Goal: Navigation & Orientation: Find specific page/section

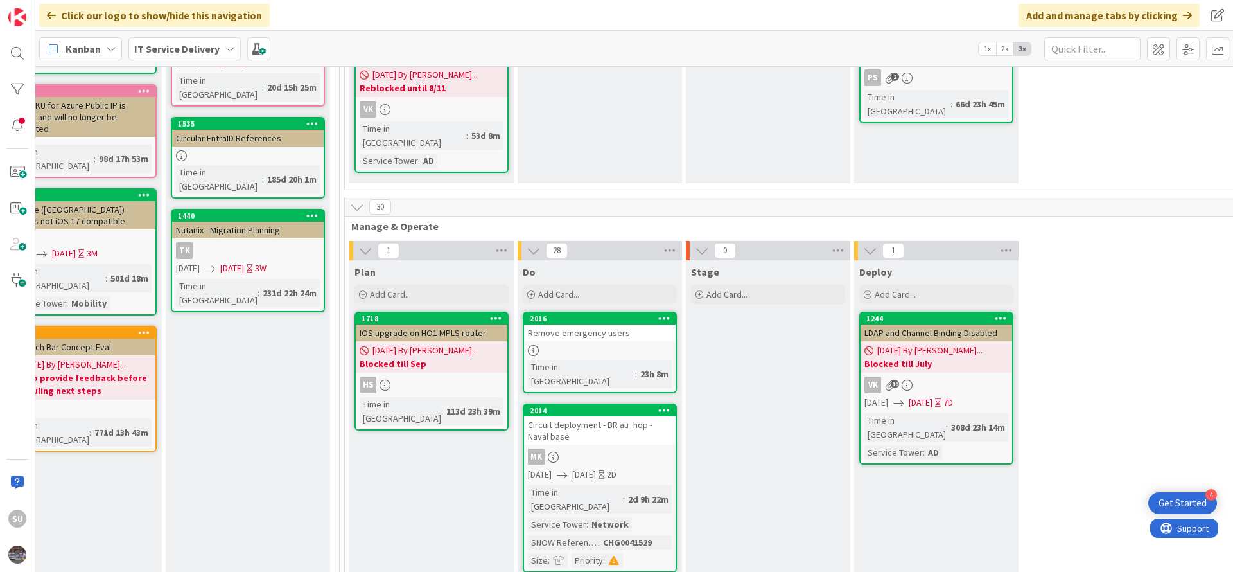
scroll to position [0, 552]
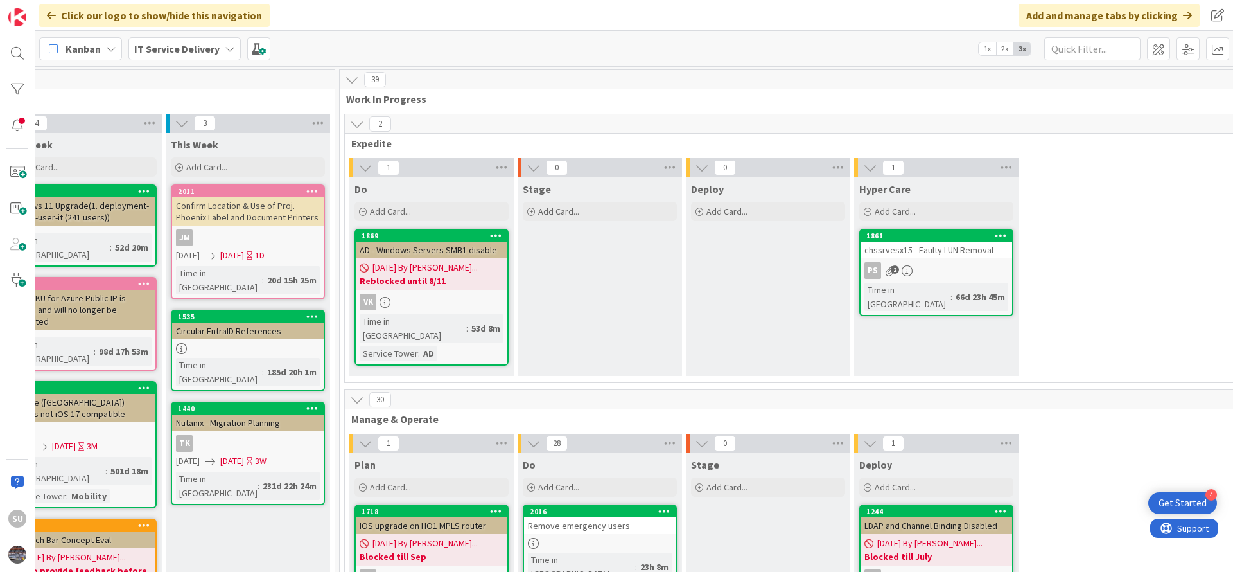
click at [969, 265] on div "PS 2" at bounding box center [937, 270] width 152 height 17
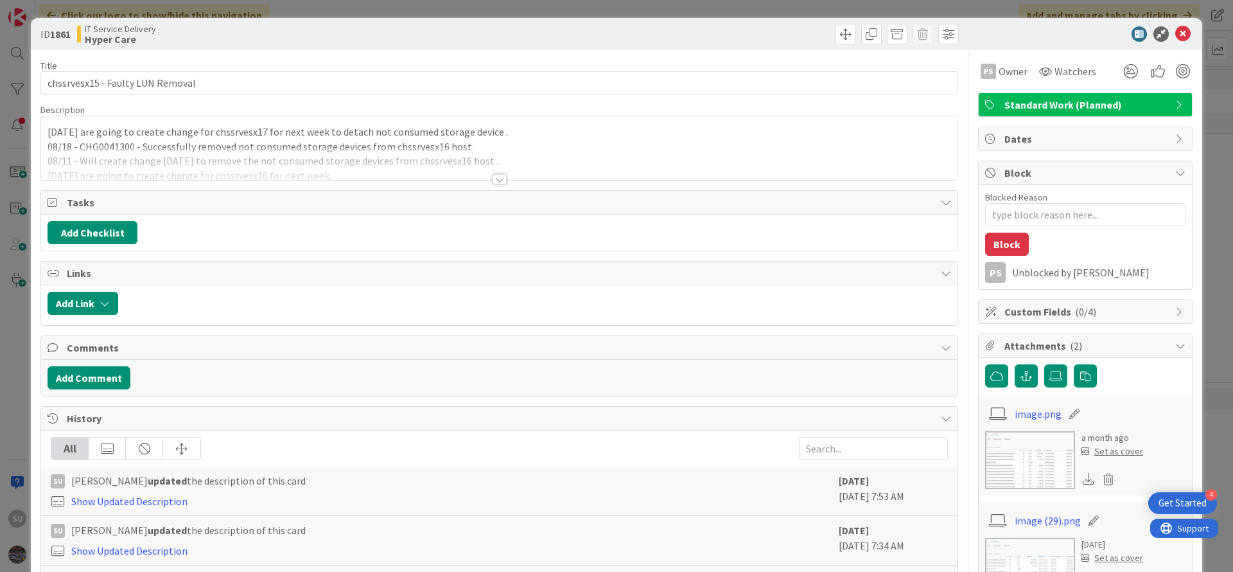
click at [496, 182] on div at bounding box center [500, 179] width 14 height 10
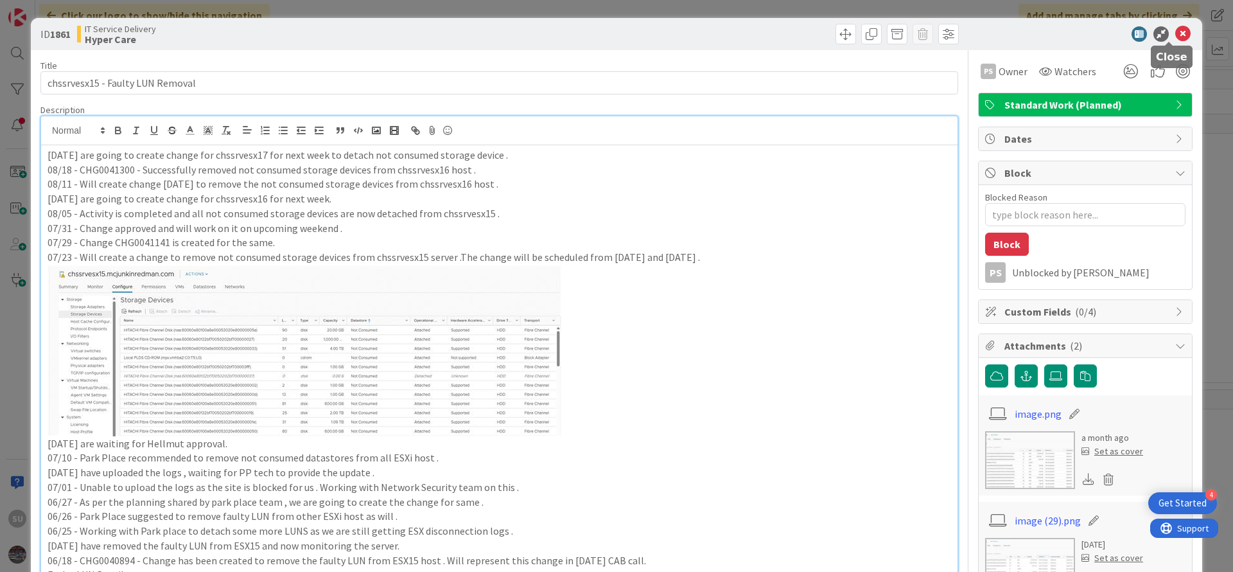
click at [1175, 35] on icon at bounding box center [1182, 33] width 15 height 15
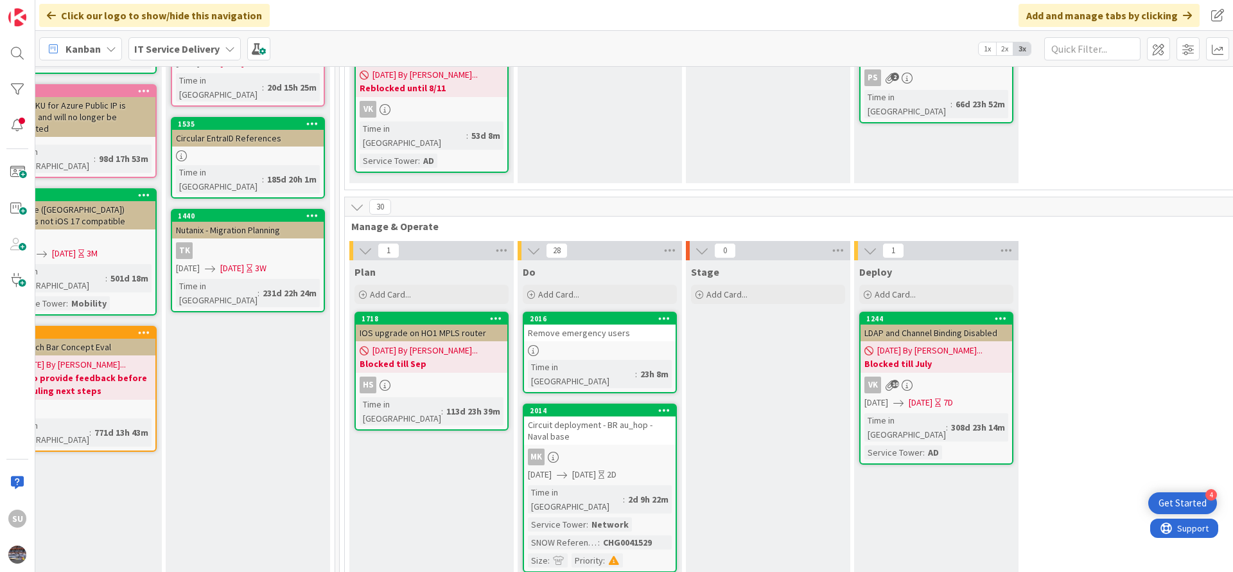
click at [627, 345] on div at bounding box center [600, 350] width 152 height 11
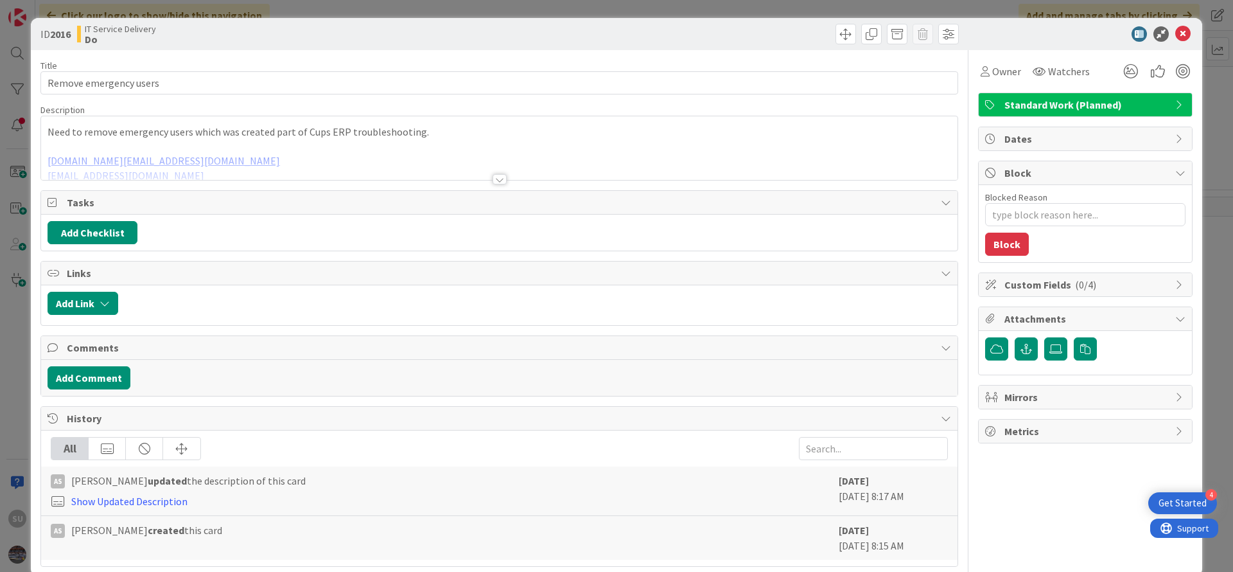
click at [495, 179] on div at bounding box center [500, 179] width 14 height 10
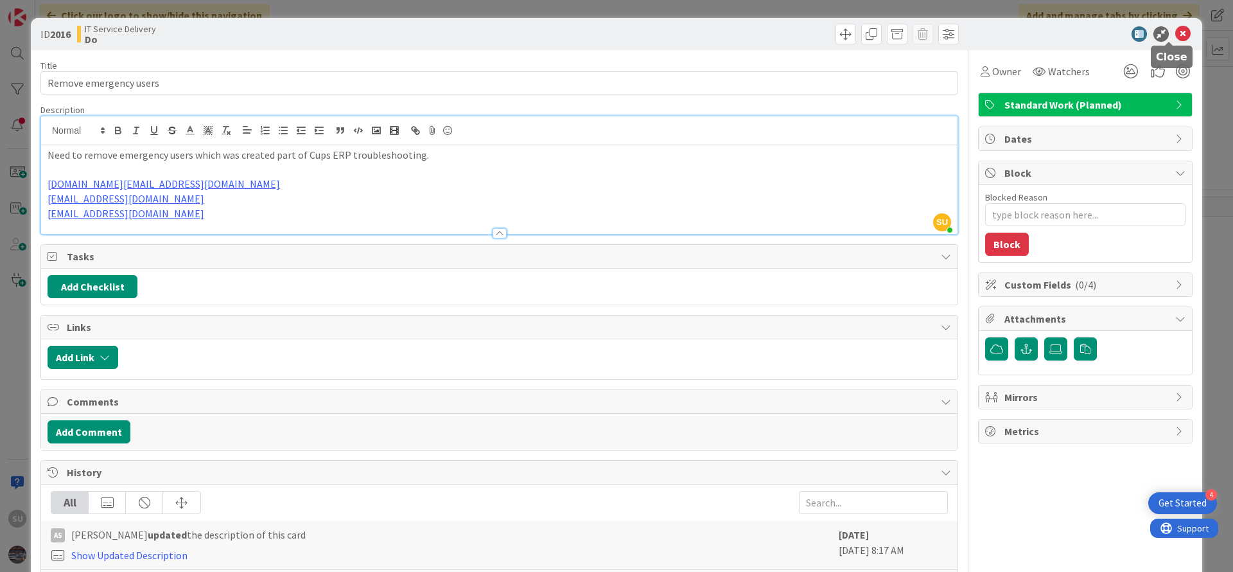
drag, startPoint x: 1170, startPoint y: 33, endPoint x: 1168, endPoint y: 3, distance: 30.3
click at [1175, 33] on icon at bounding box center [1182, 33] width 15 height 15
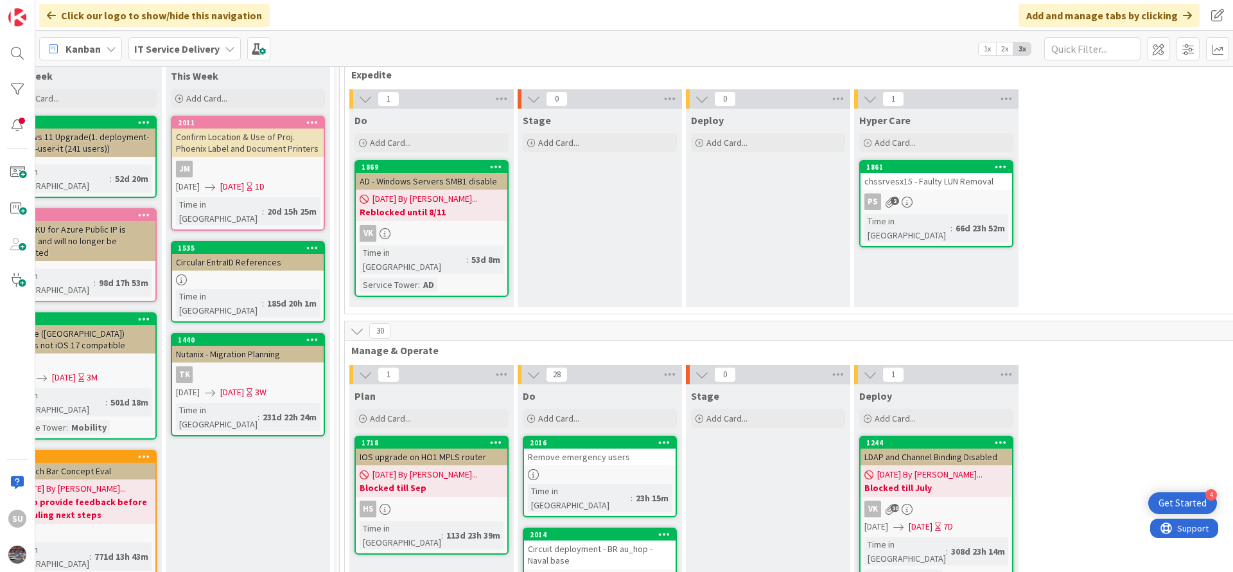
scroll to position [0, 552]
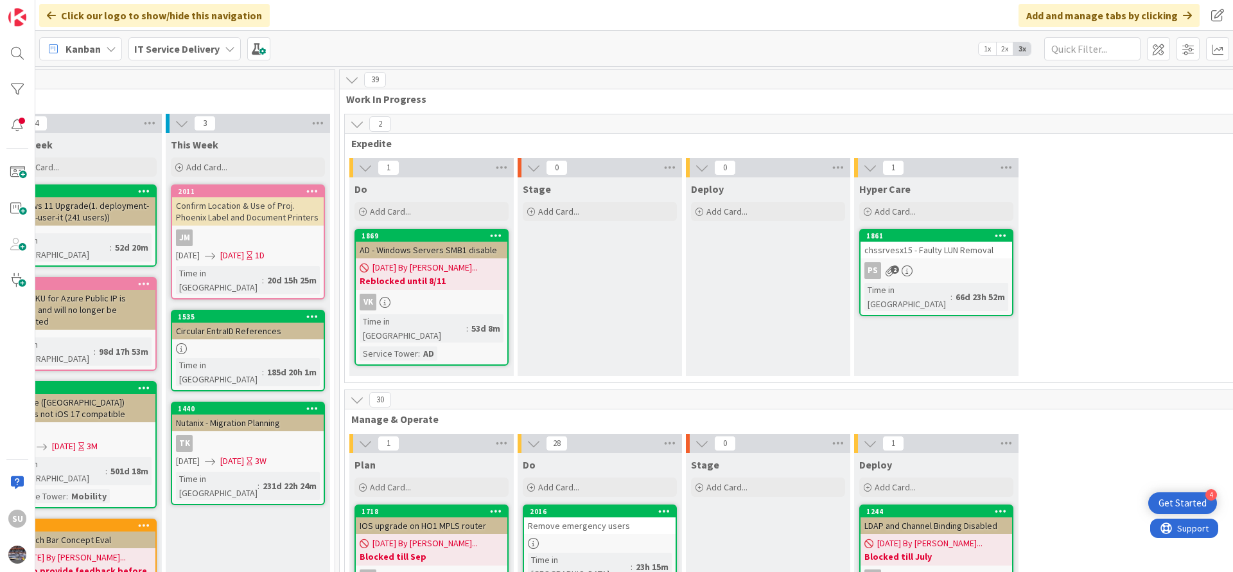
click at [944, 272] on div "PS 2" at bounding box center [937, 270] width 152 height 17
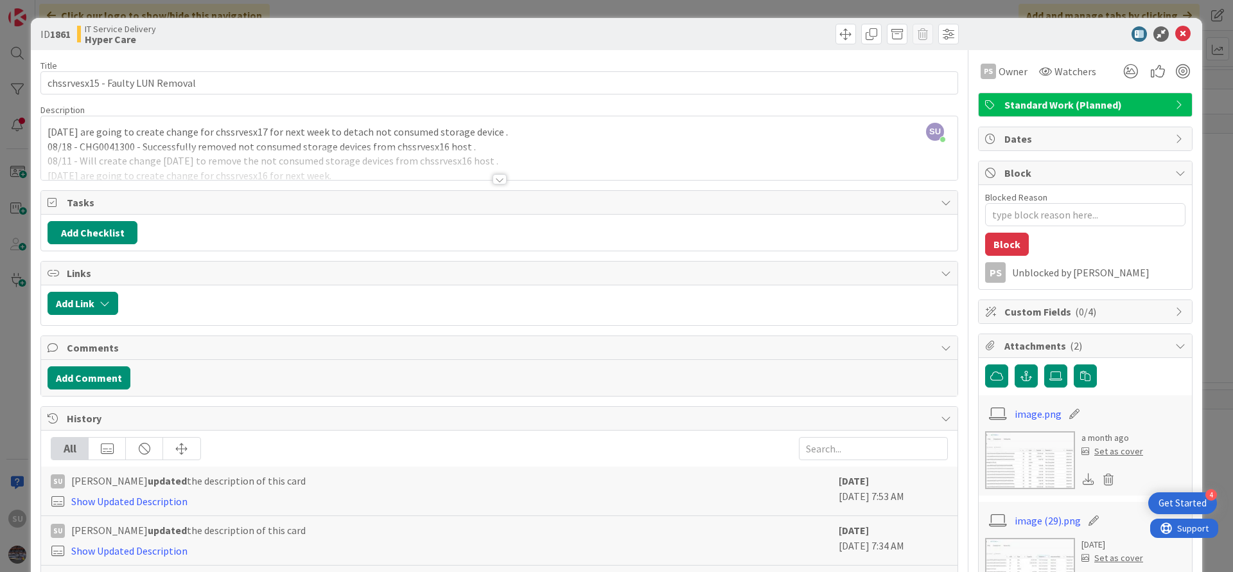
click at [493, 179] on div at bounding box center [500, 179] width 14 height 10
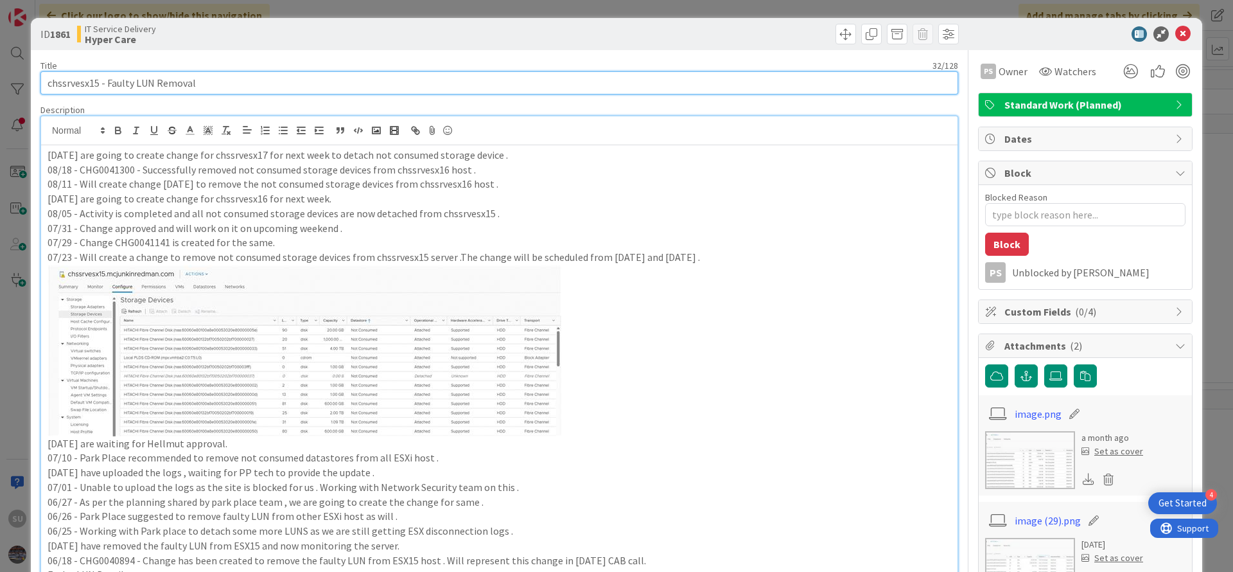
drag, startPoint x: 197, startPoint y: 83, endPoint x: 45, endPoint y: 94, distance: 152.0
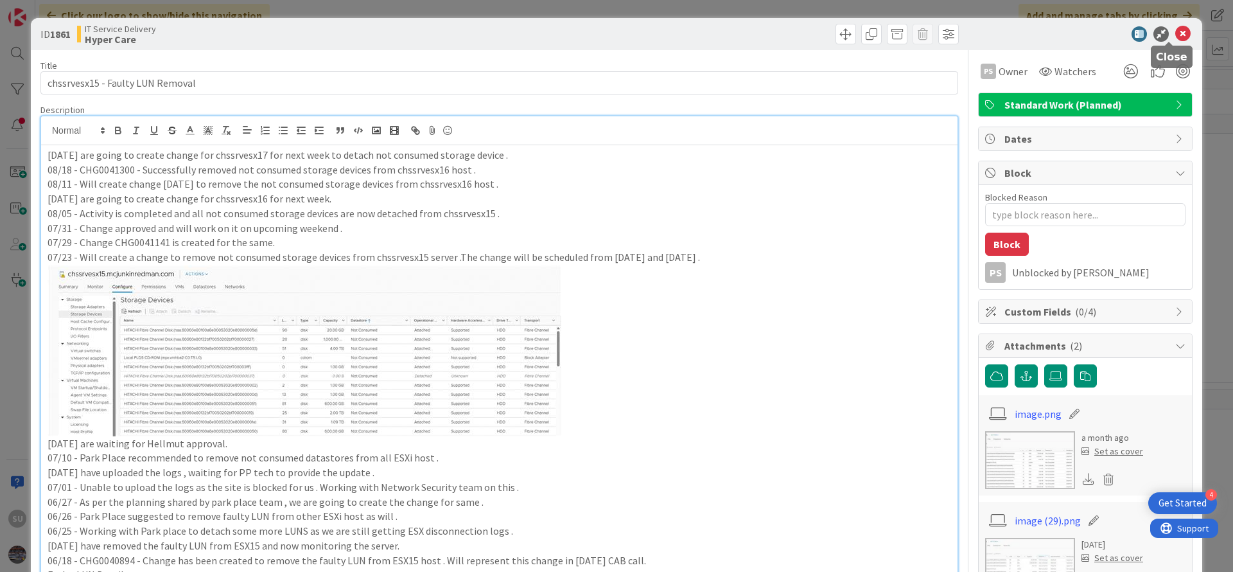
click at [1175, 34] on icon at bounding box center [1182, 33] width 15 height 15
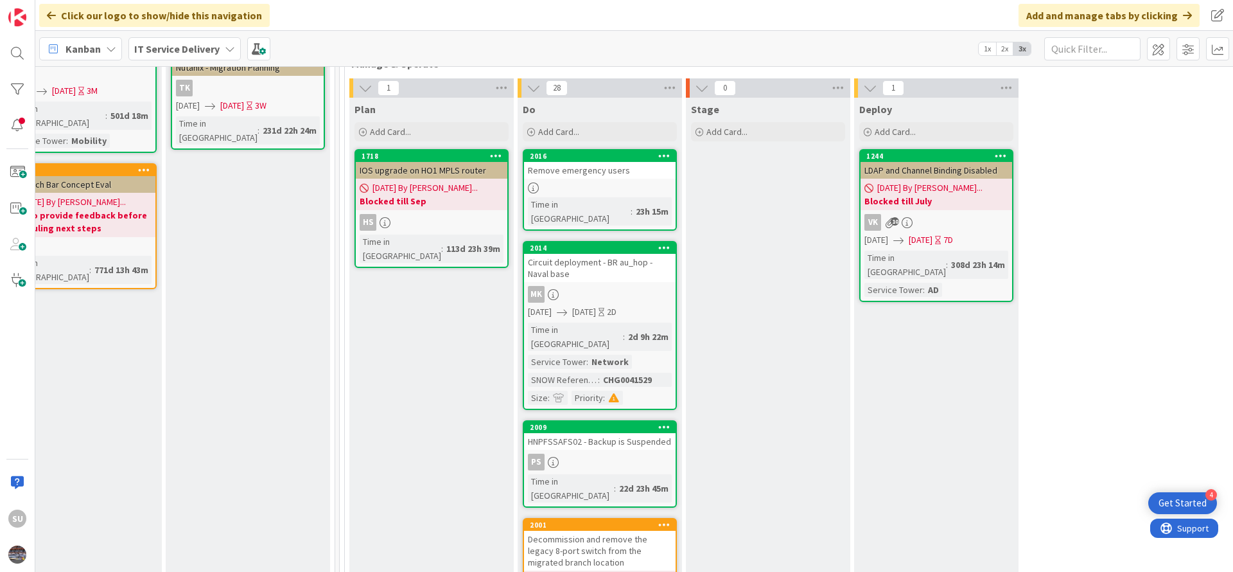
scroll to position [385, 552]
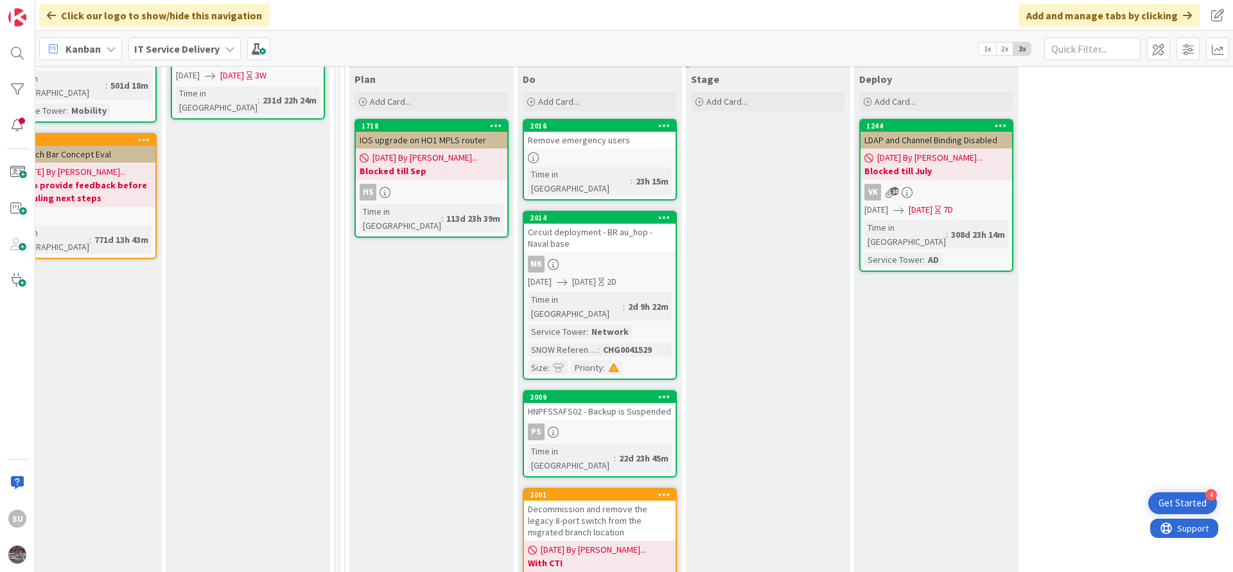
click at [584, 152] on div at bounding box center [600, 157] width 152 height 11
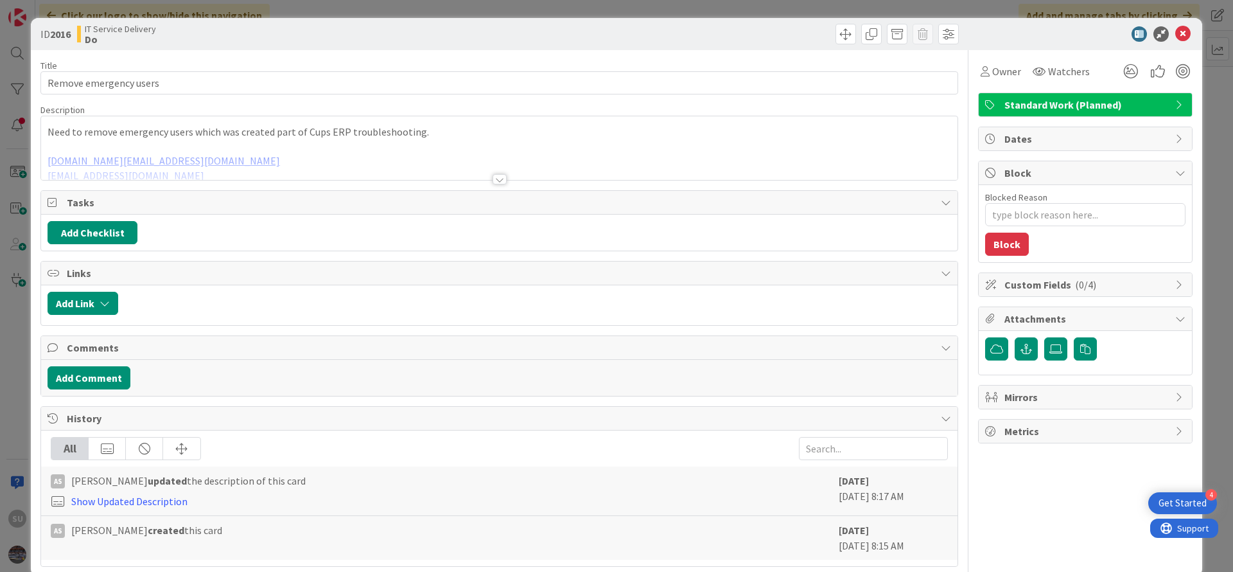
click at [493, 183] on div at bounding box center [500, 179] width 14 height 10
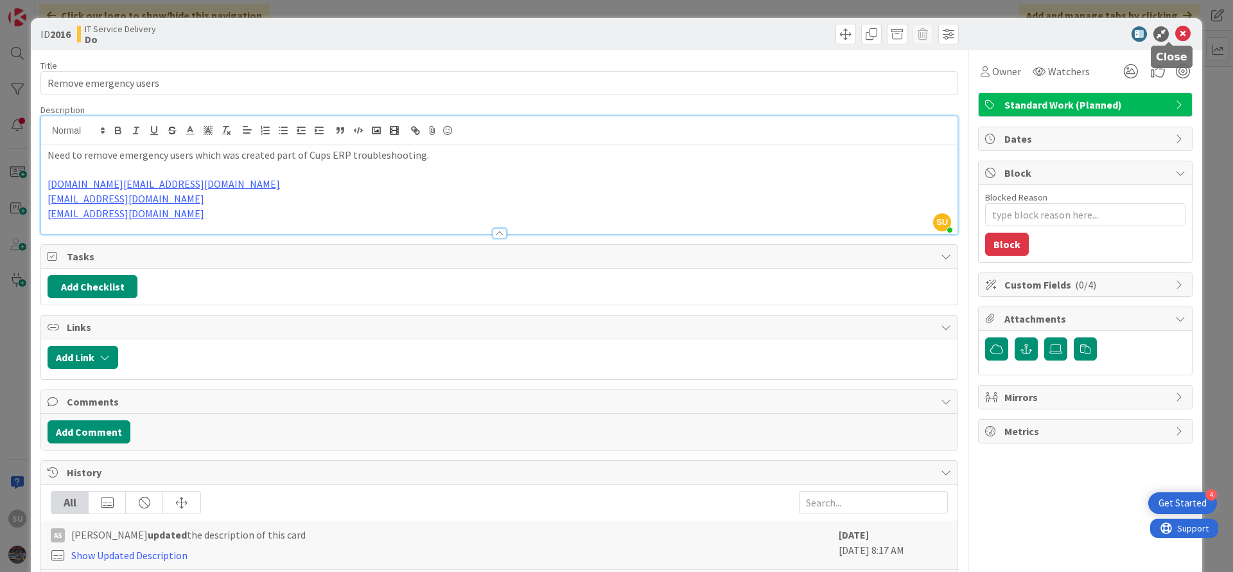
click at [1175, 34] on icon at bounding box center [1182, 33] width 15 height 15
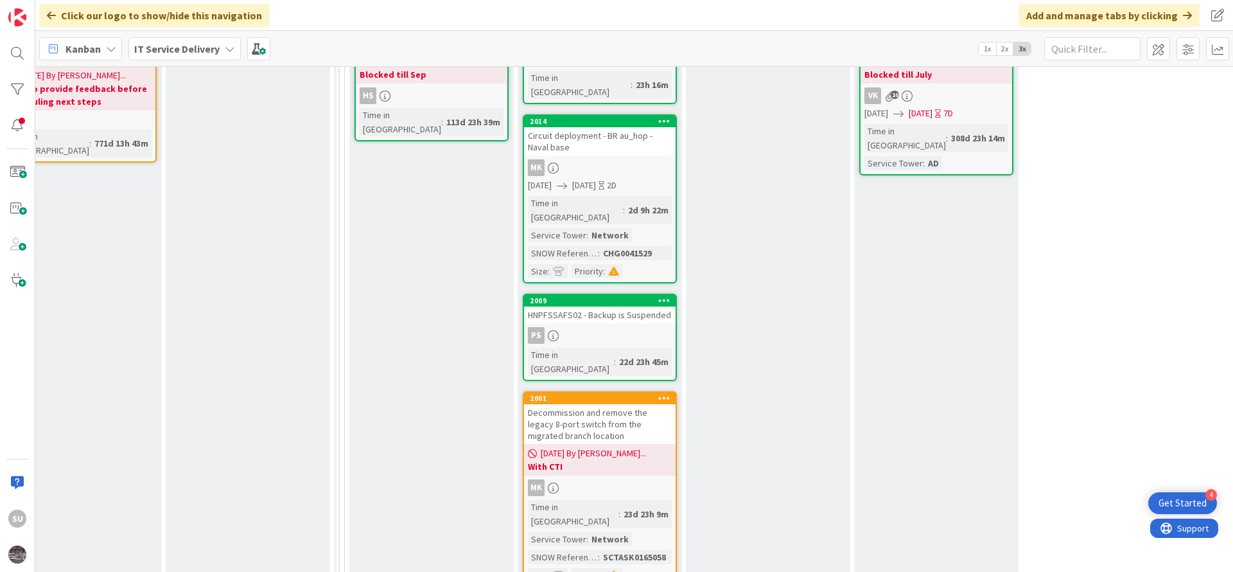
click at [634, 327] on div "PS" at bounding box center [600, 335] width 152 height 17
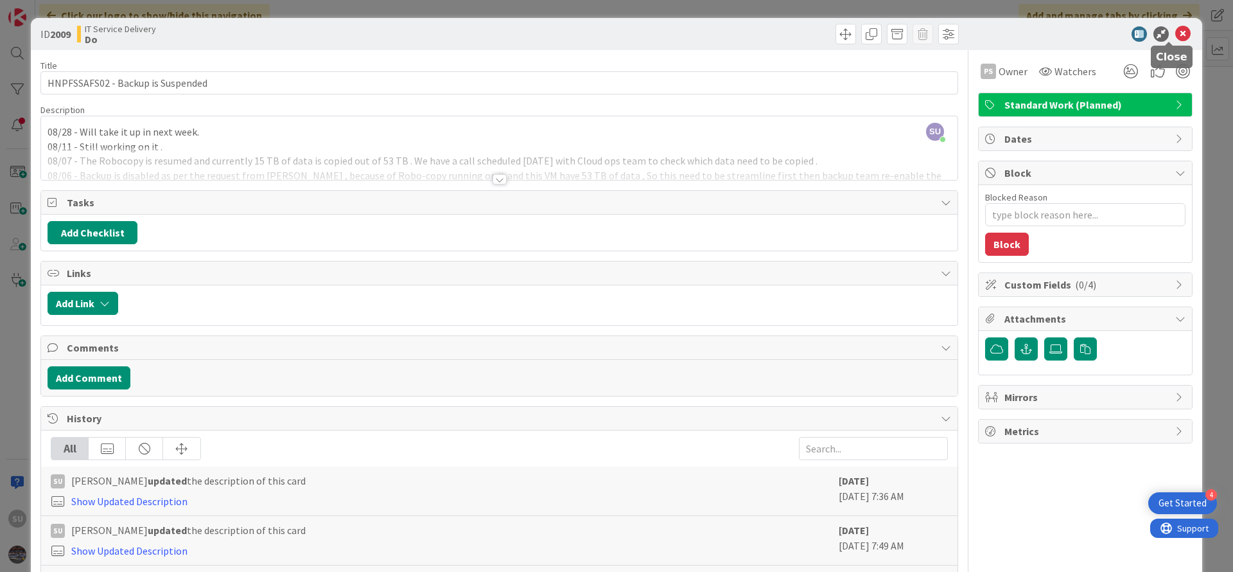
click at [1175, 33] on icon at bounding box center [1182, 33] width 15 height 15
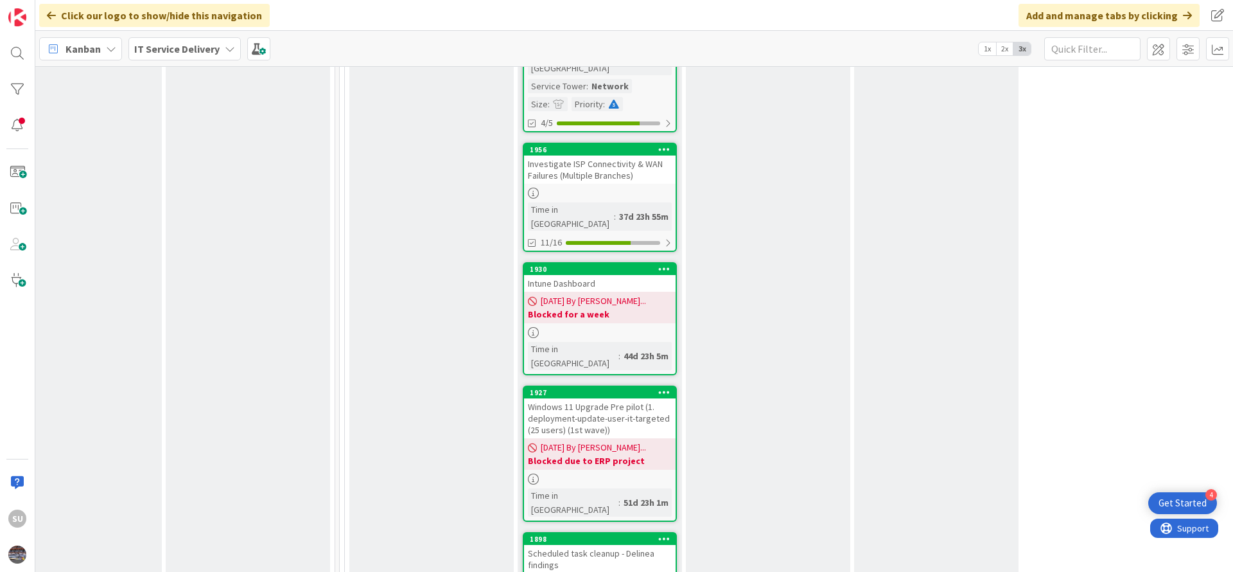
scroll to position [1927, 552]
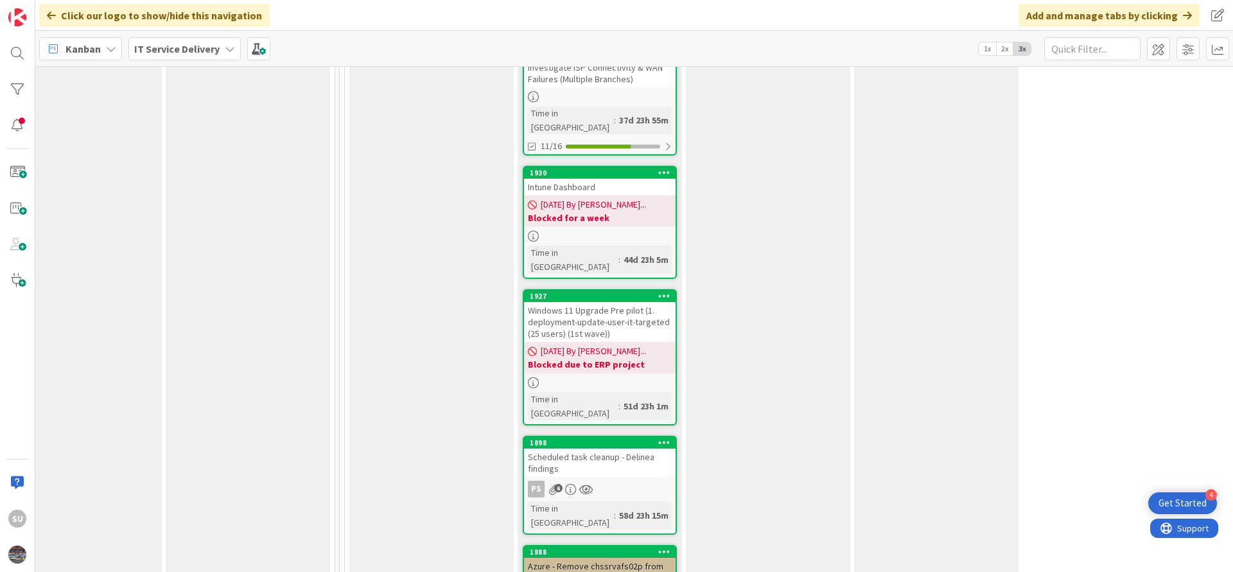
click at [629, 480] on div "PS 6" at bounding box center [600, 488] width 152 height 17
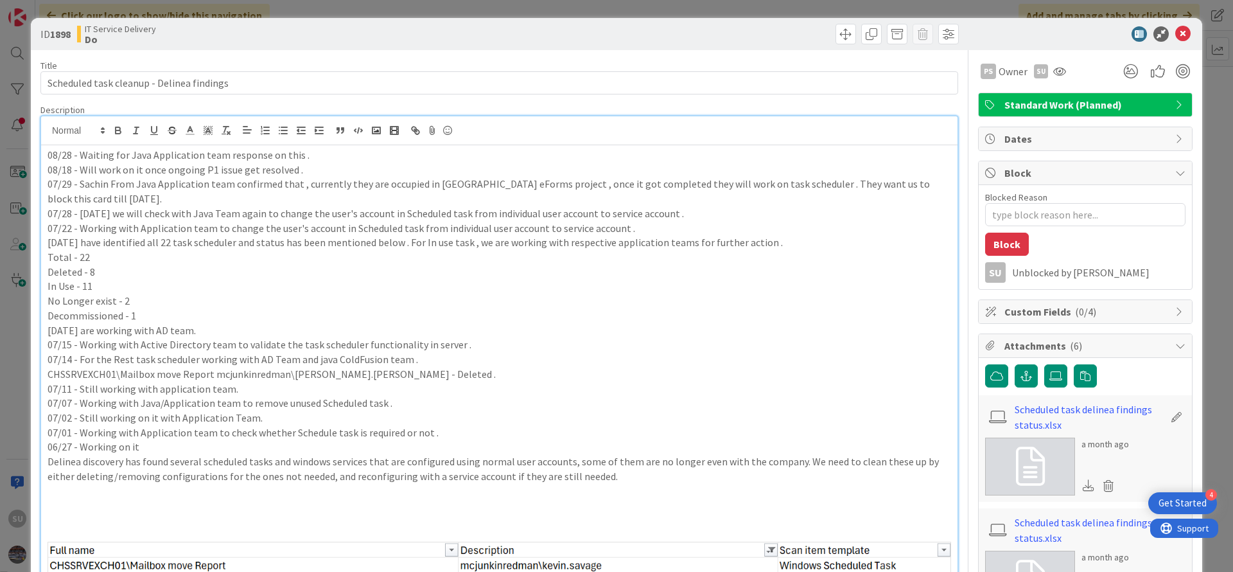
click at [302, 133] on div "SU [PERSON_NAME] just joined 08/28 - Waiting for Java Application team response…" at bounding box center [499, 510] width 916 height 789
click at [1175, 33] on icon at bounding box center [1182, 33] width 15 height 15
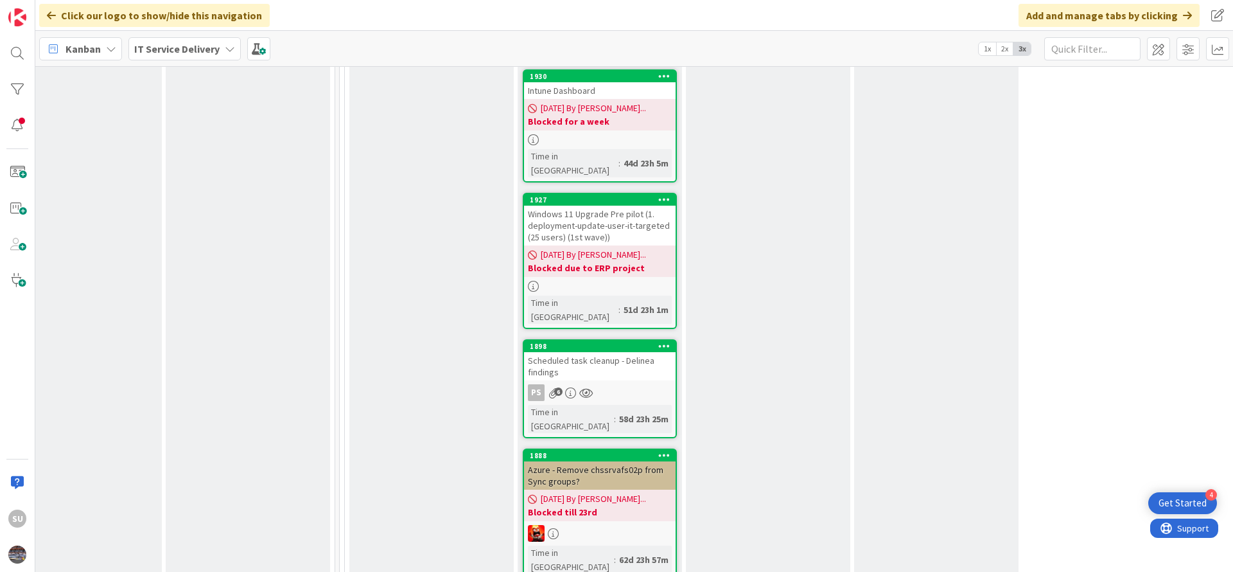
scroll to position [2119, 552]
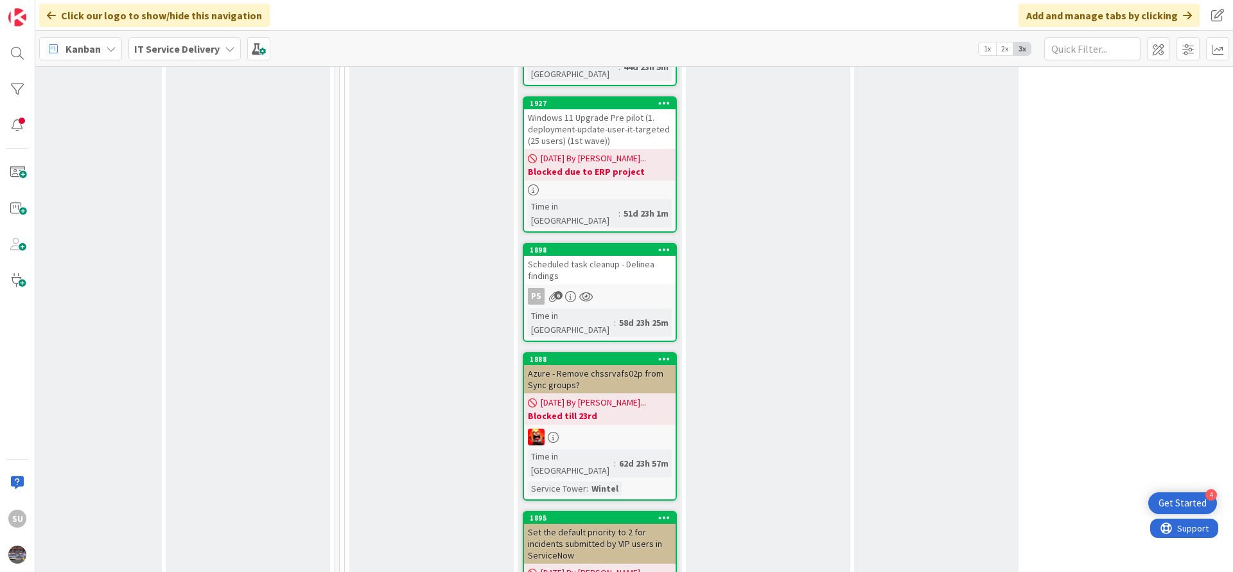
click at [611, 428] on div at bounding box center [600, 436] width 152 height 17
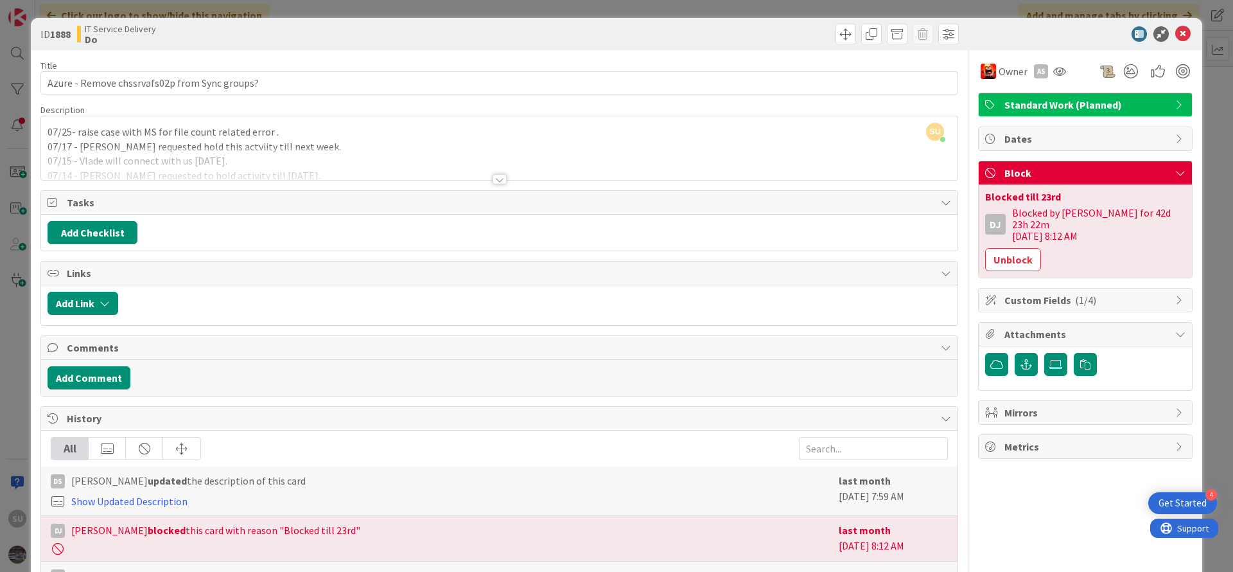
click at [494, 179] on div at bounding box center [500, 179] width 14 height 10
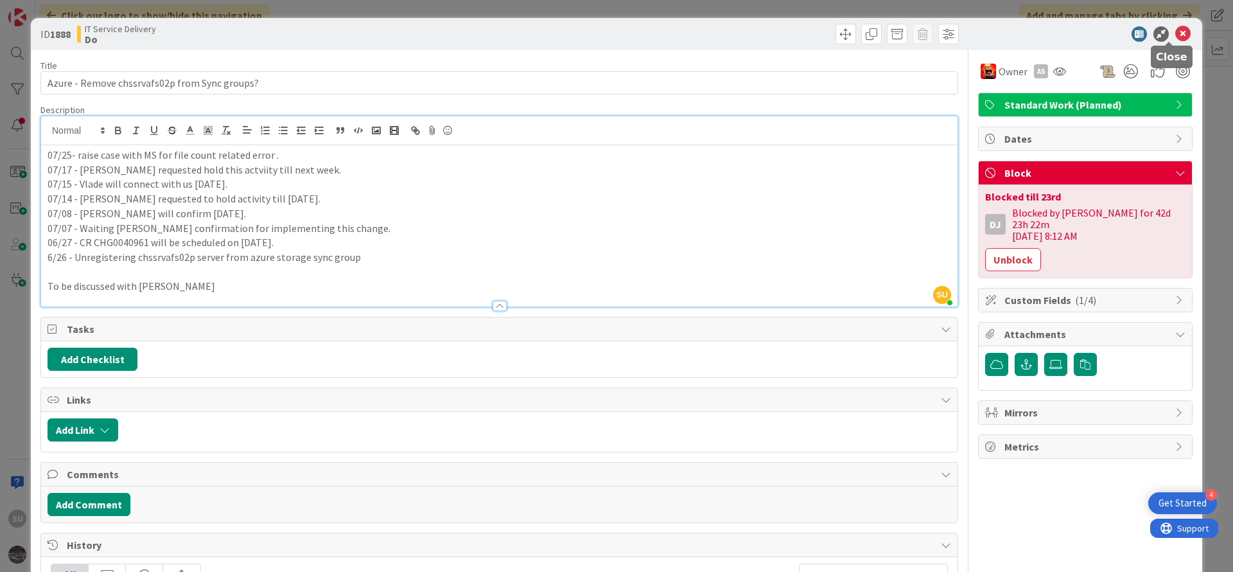
click at [1175, 37] on icon at bounding box center [1182, 33] width 15 height 15
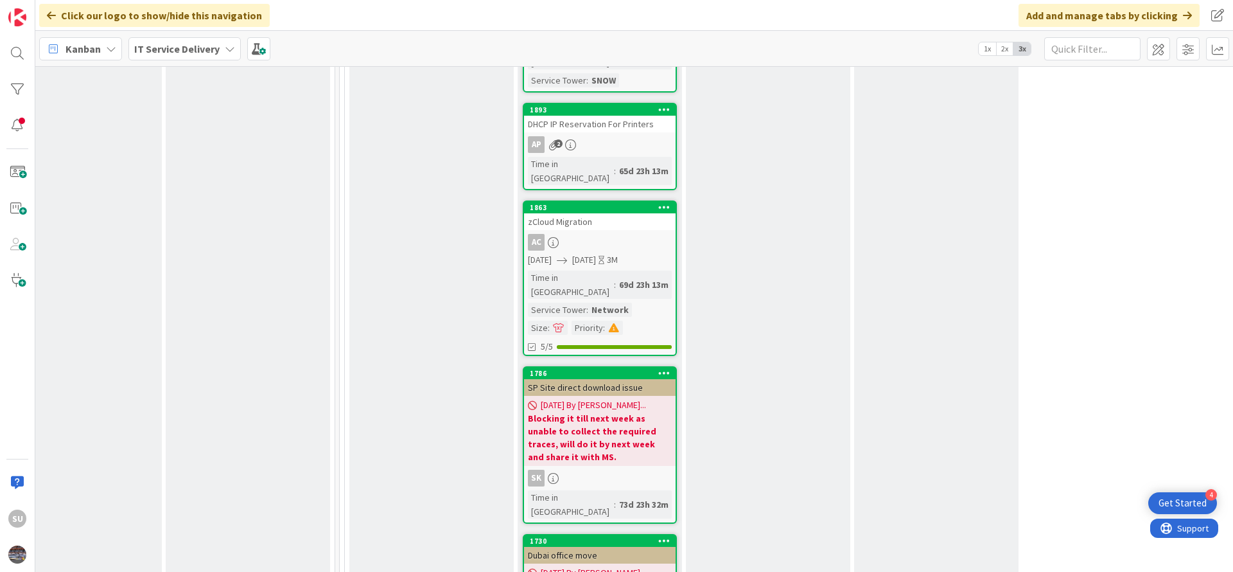
scroll to position [2794, 552]
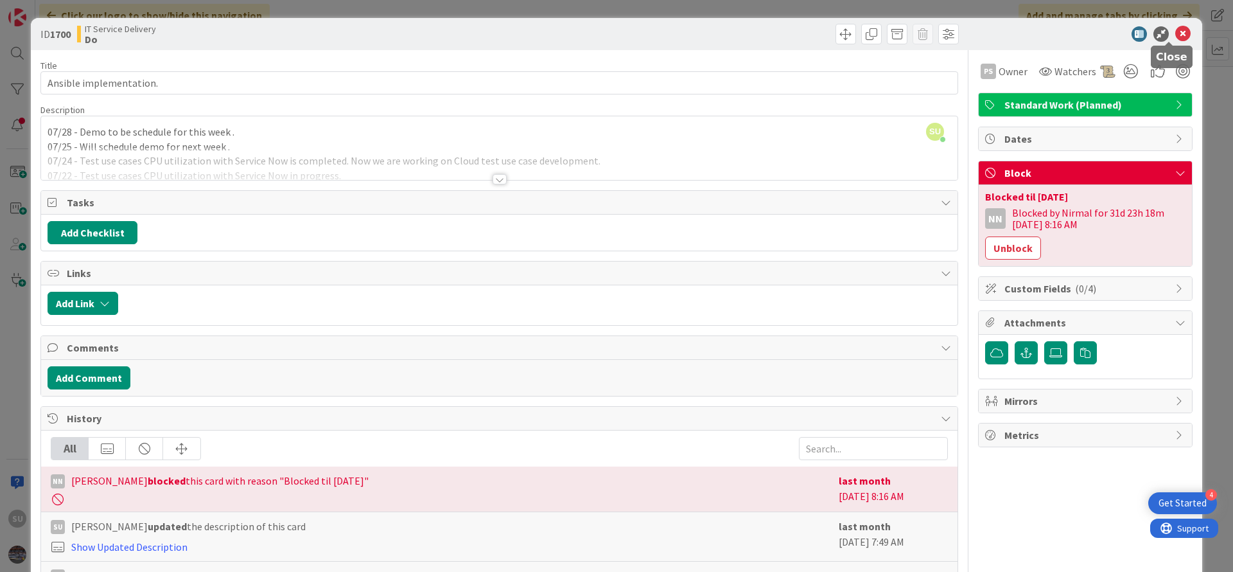
click at [1175, 37] on icon at bounding box center [1182, 33] width 15 height 15
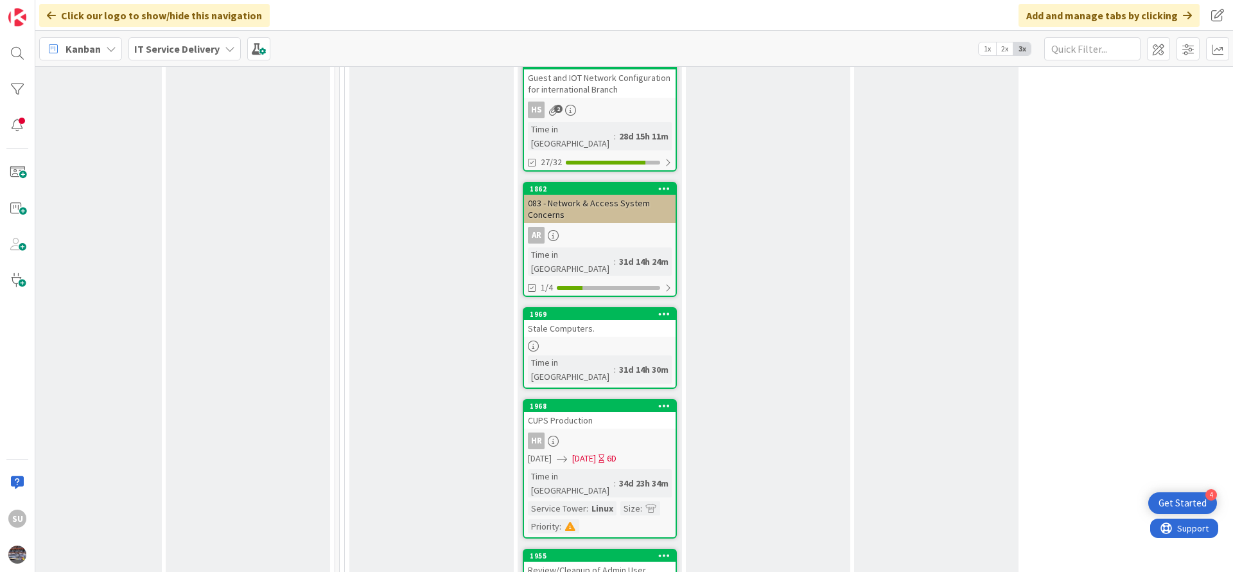
scroll to position [1252, 552]
click at [612, 432] on div "HR" at bounding box center [600, 440] width 152 height 17
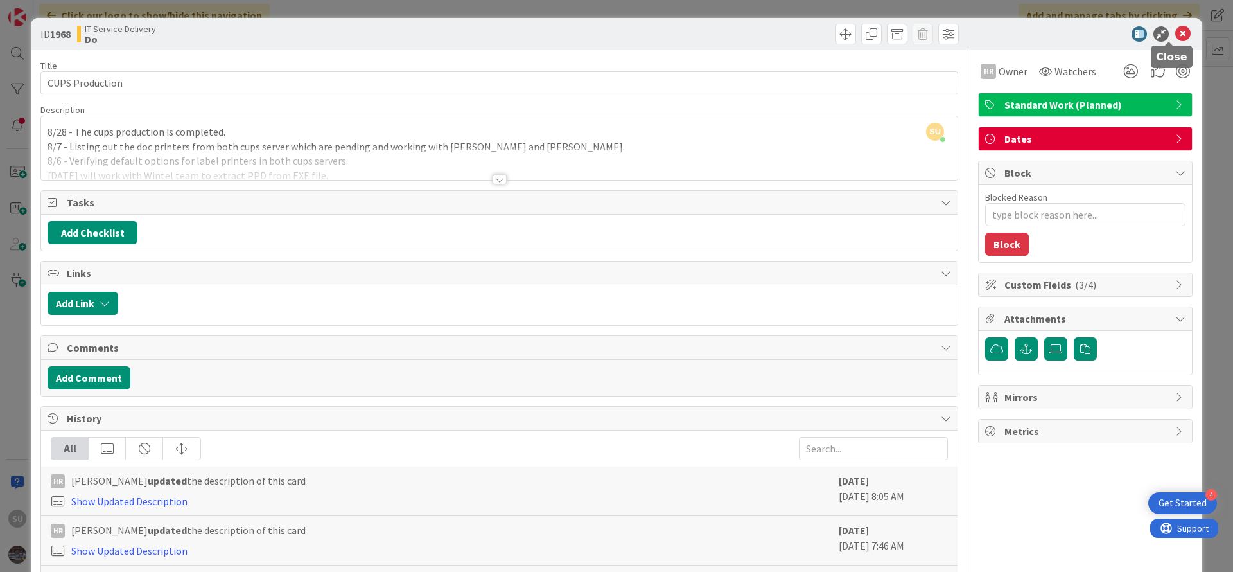
click at [1175, 35] on icon at bounding box center [1182, 33] width 15 height 15
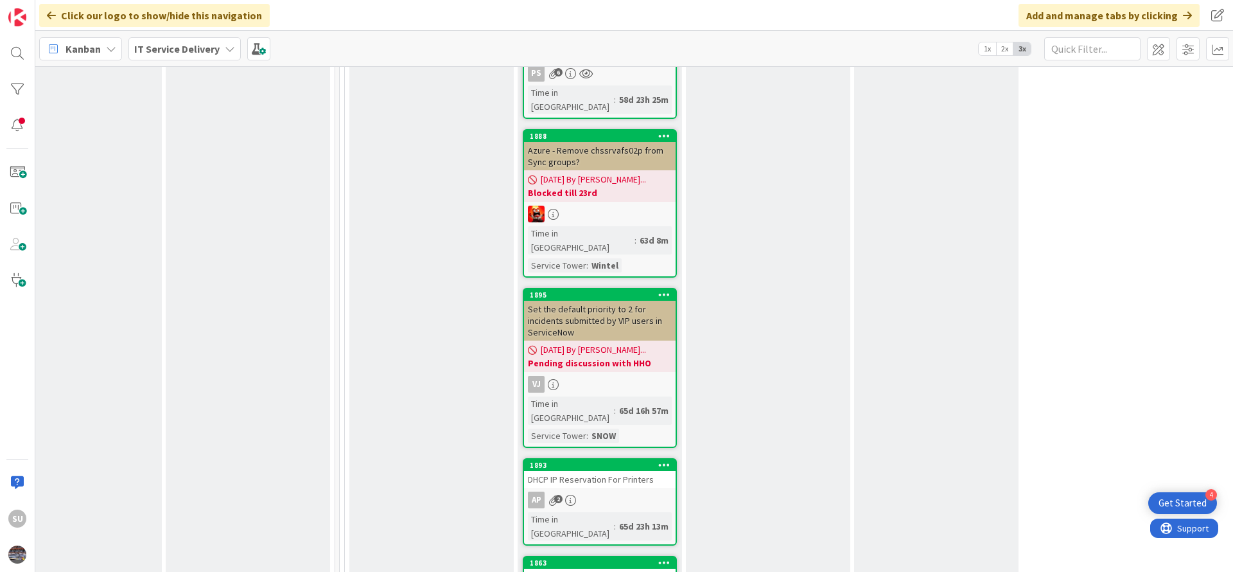
scroll to position [2408, 552]
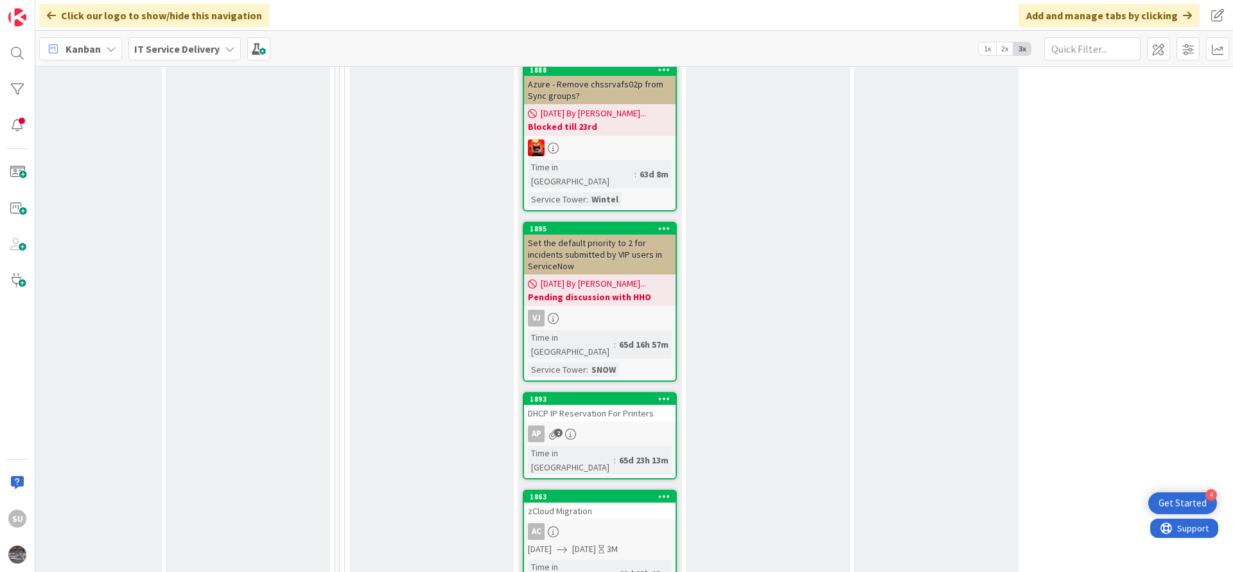
click at [606, 425] on div "AP 2" at bounding box center [600, 433] width 152 height 17
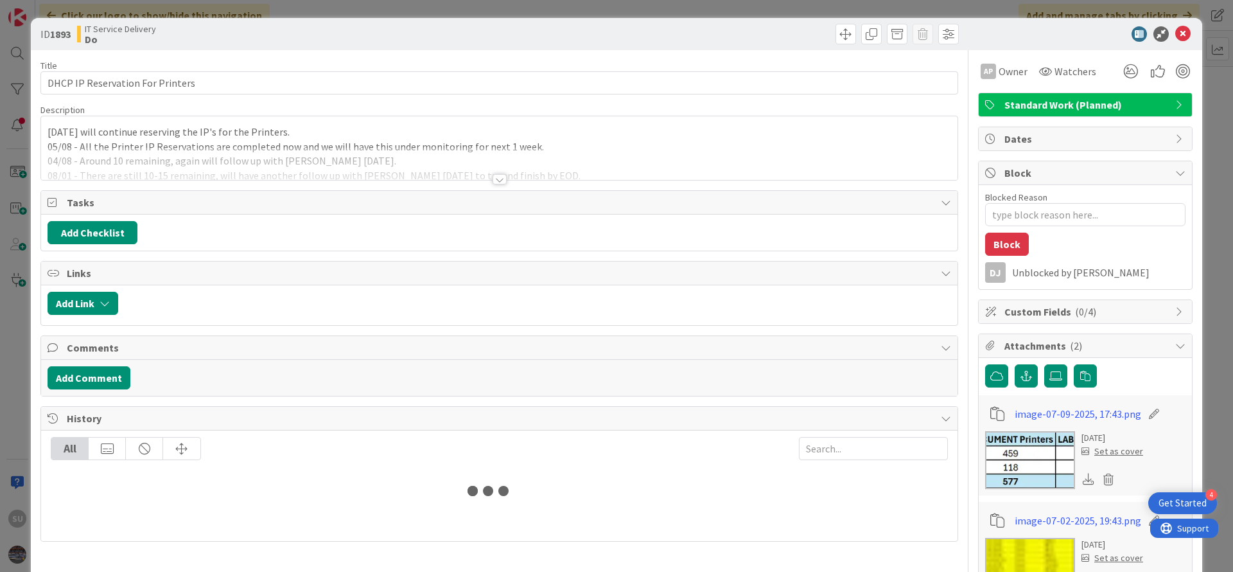
type textarea "x"
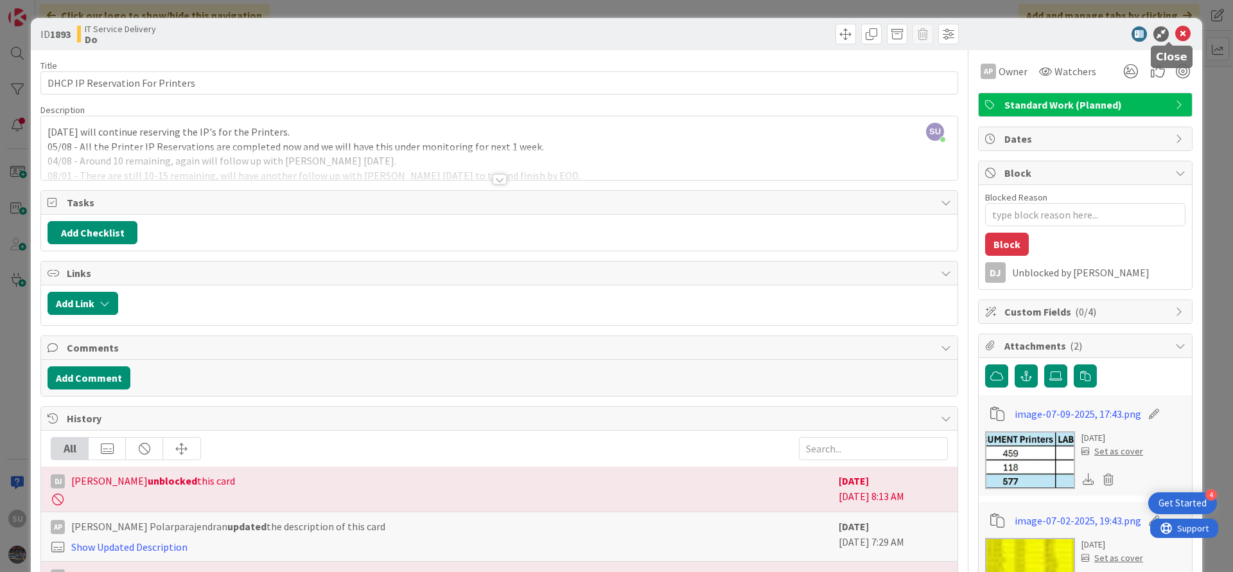
click at [1175, 32] on icon at bounding box center [1182, 33] width 15 height 15
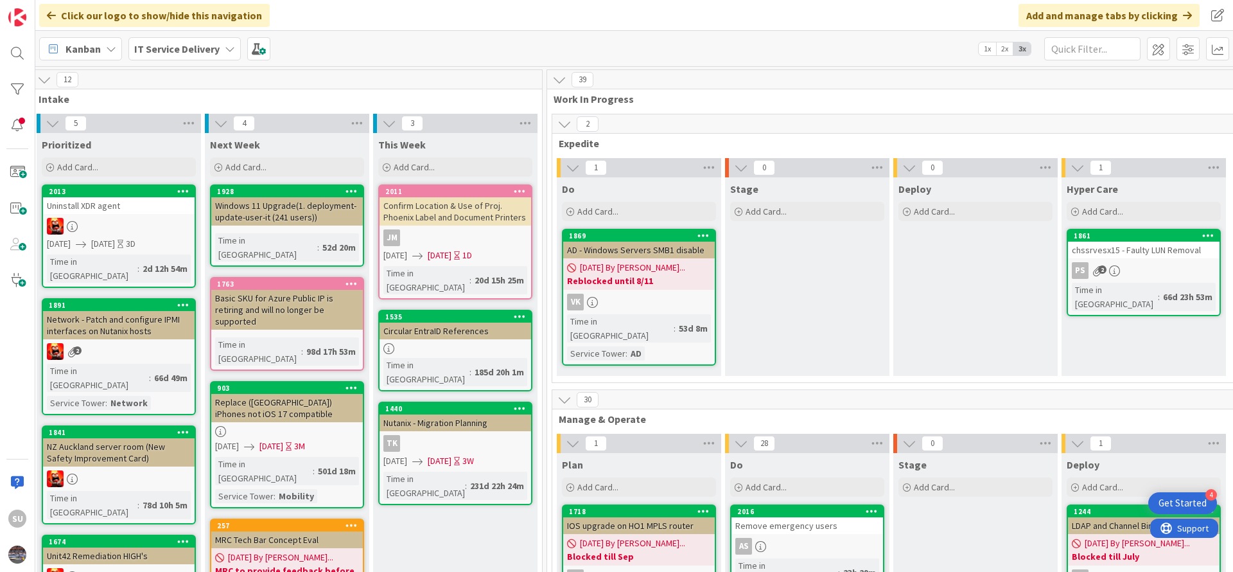
scroll to position [0, 331]
